Goal: Task Accomplishment & Management: Manage account settings

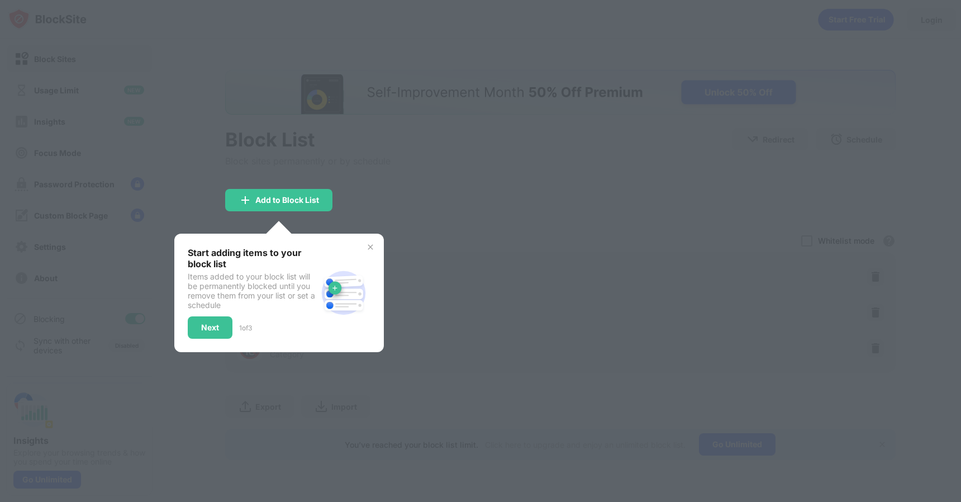
click at [369, 245] on img at bounding box center [370, 246] width 9 height 9
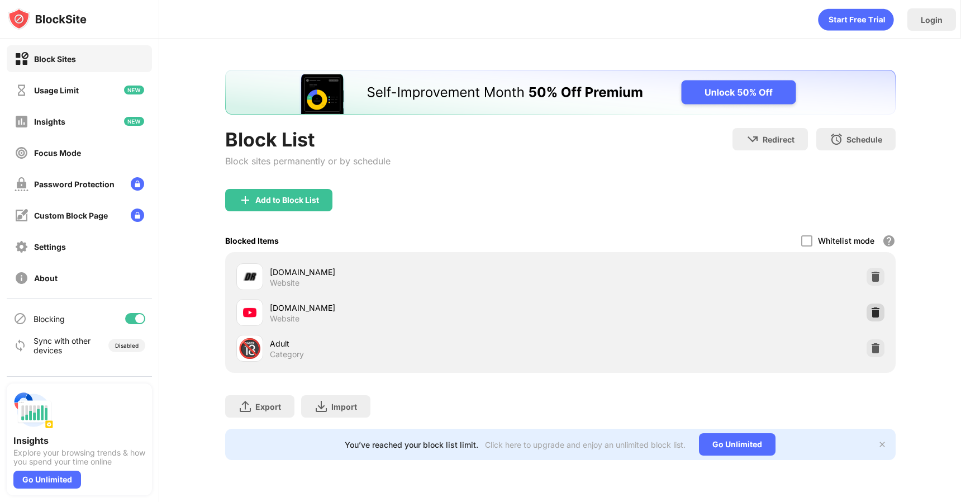
click at [875, 313] on img at bounding box center [875, 312] width 11 height 11
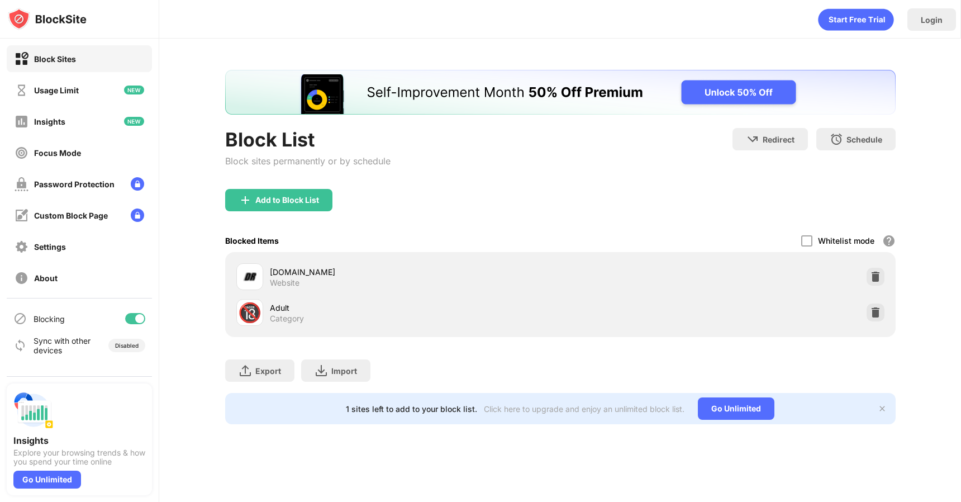
click at [521, 225] on div "Add to Block List" at bounding box center [560, 209] width 670 height 40
